Goal: Information Seeking & Learning: Learn about a topic

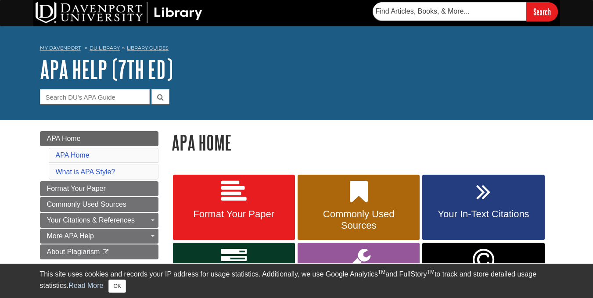
scroll to position [67, 0]
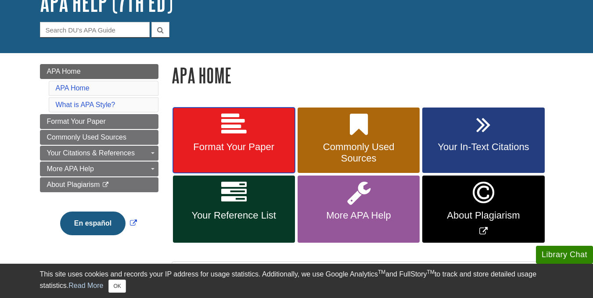
click at [254, 148] on span "Format Your Paper" at bounding box center [234, 146] width 109 height 11
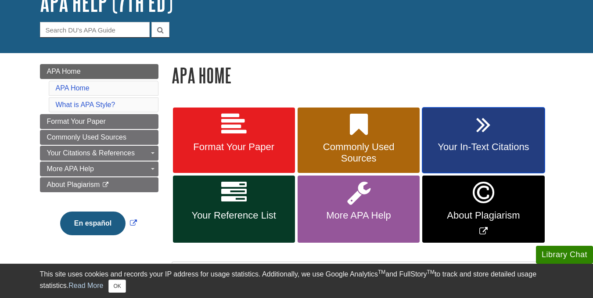
click at [466, 124] on link "Your In-Text Citations" at bounding box center [483, 141] width 122 height 66
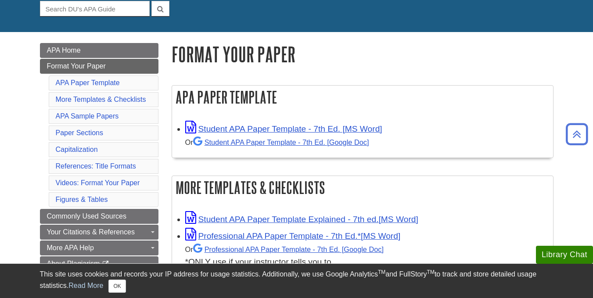
scroll to position [87, 0]
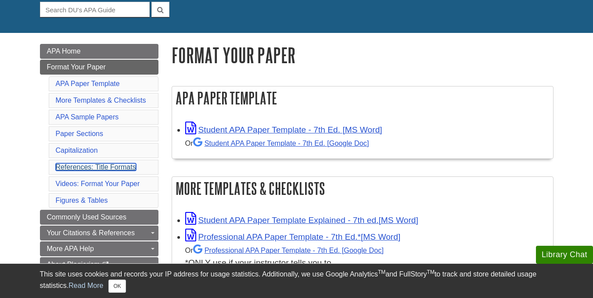
click at [94, 166] on link "References: Title Formats" at bounding box center [96, 166] width 80 height 7
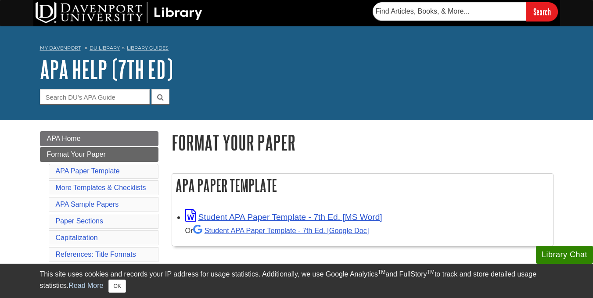
scroll to position [87, 0]
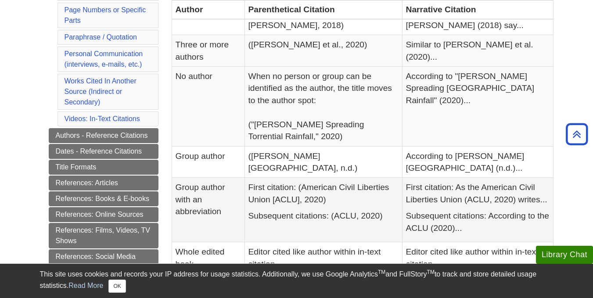
scroll to position [265, 0]
